Goal: Obtain resource: Obtain resource

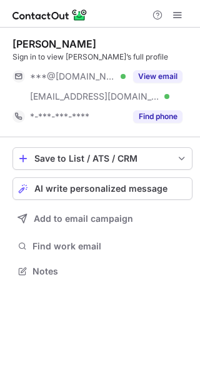
scroll to position [262, 200]
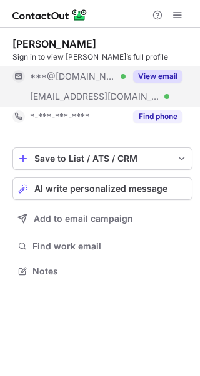
click at [169, 74] on button "View email" at bounding box center [157, 76] width 49 height 13
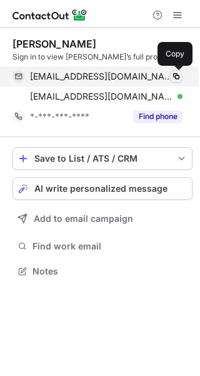
click at [182, 73] on button at bounding box center [176, 76] width 13 height 13
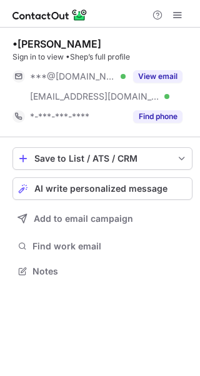
scroll to position [262, 200]
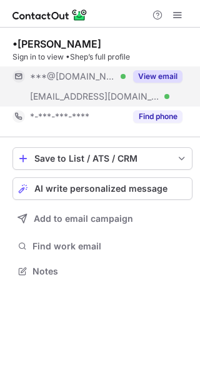
click at [150, 70] on button "View email" at bounding box center [157, 76] width 49 height 13
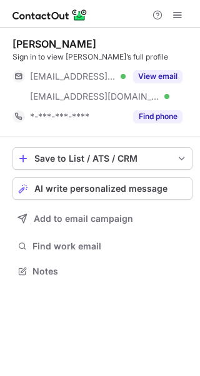
scroll to position [262, 200]
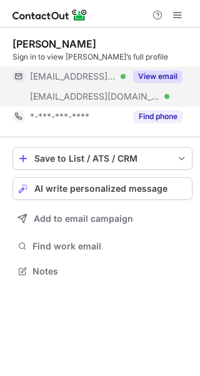
click at [174, 68] on div "View email" at bounding box center [154, 76] width 57 height 20
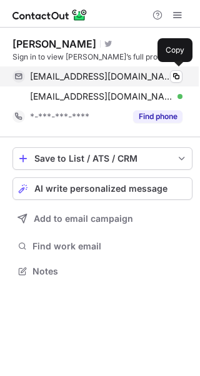
click at [176, 69] on div "[EMAIL_ADDRESS][DOMAIN_NAME] Verified Copy" at bounding box center [98, 76] width 170 height 20
click at [175, 75] on span at bounding box center [177, 76] width 10 height 10
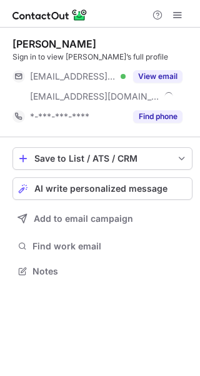
scroll to position [262, 200]
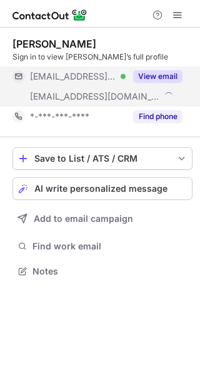
click at [166, 73] on button "View email" at bounding box center [157, 76] width 49 height 13
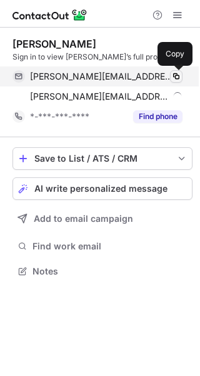
click at [174, 74] on span at bounding box center [177, 76] width 10 height 10
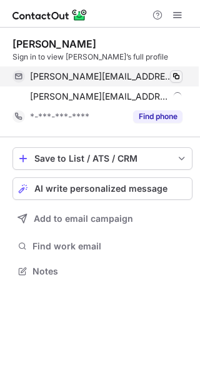
click at [174, 74] on span at bounding box center [177, 76] width 10 height 10
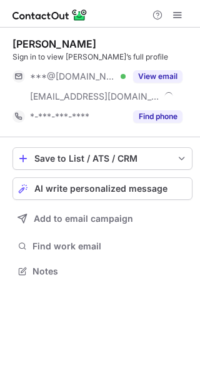
scroll to position [262, 200]
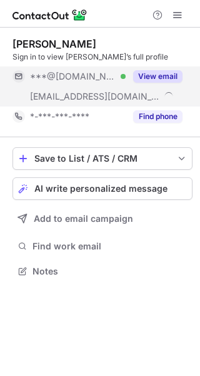
click at [158, 74] on button "View email" at bounding box center [157, 76] width 49 height 13
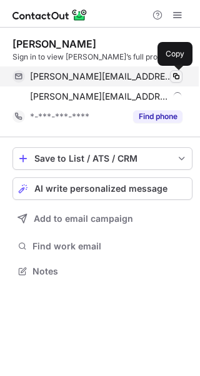
click at [174, 71] on button at bounding box center [176, 76] width 13 height 13
